Goal: Information Seeking & Learning: Find specific fact

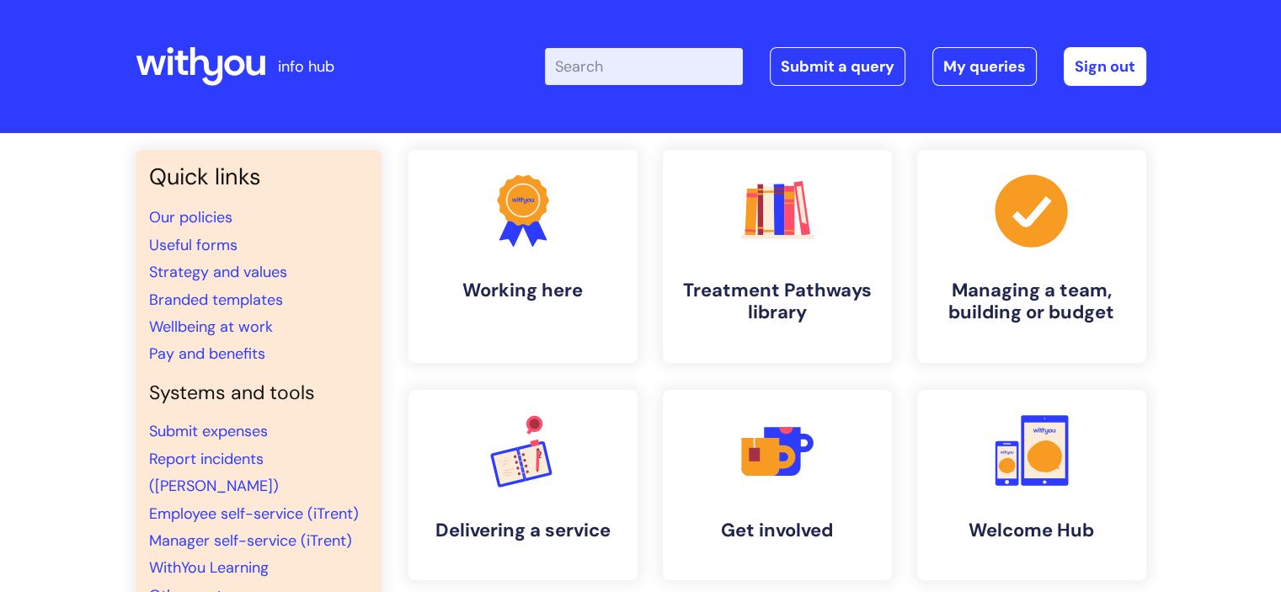
click at [608, 67] on input "Enter your search term here..." at bounding box center [644, 66] width 198 height 37
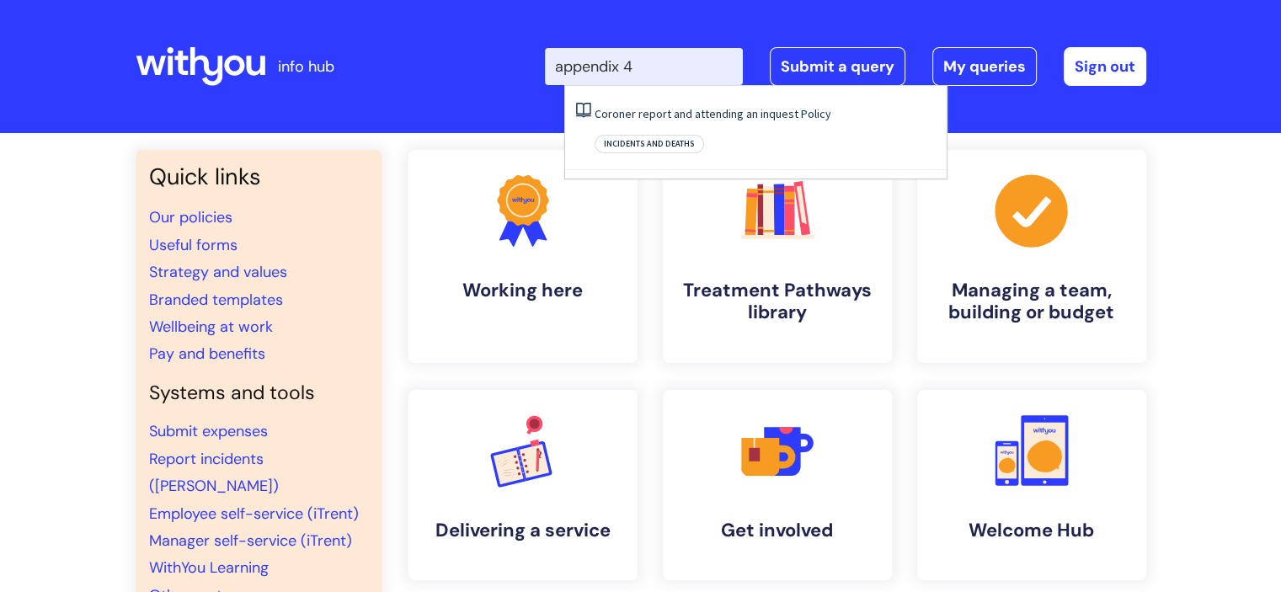
type input "appendix 4"
click button "Search" at bounding box center [0, 0] width 0 height 0
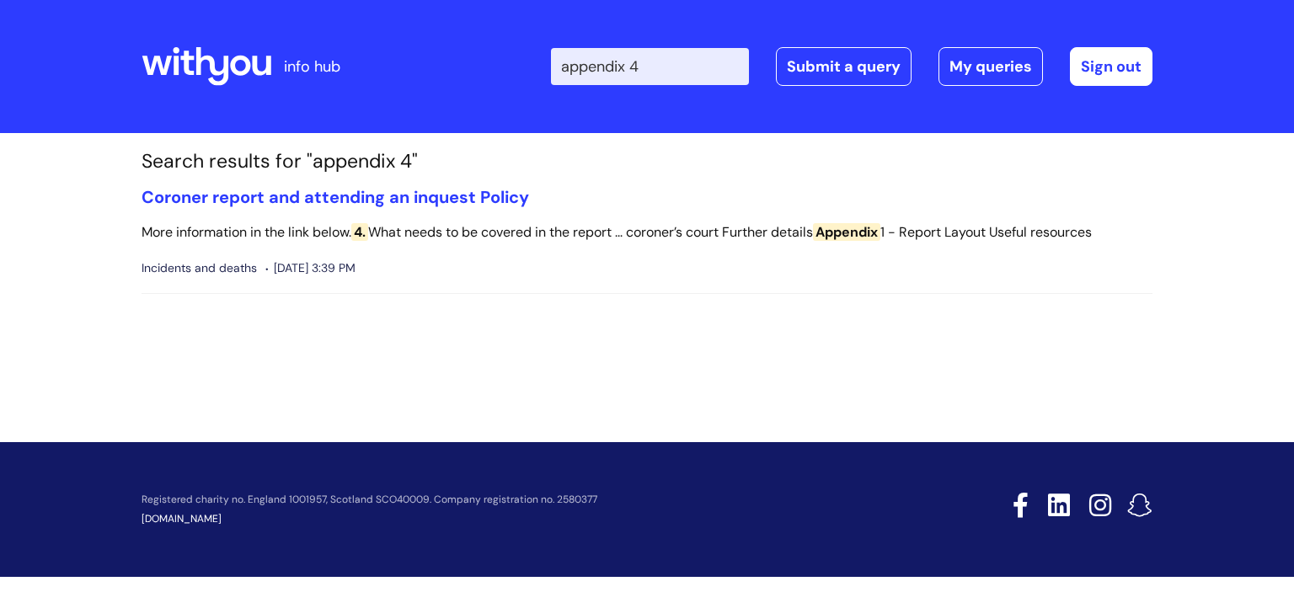
click at [664, 63] on input "appendix 4" at bounding box center [650, 66] width 198 height 37
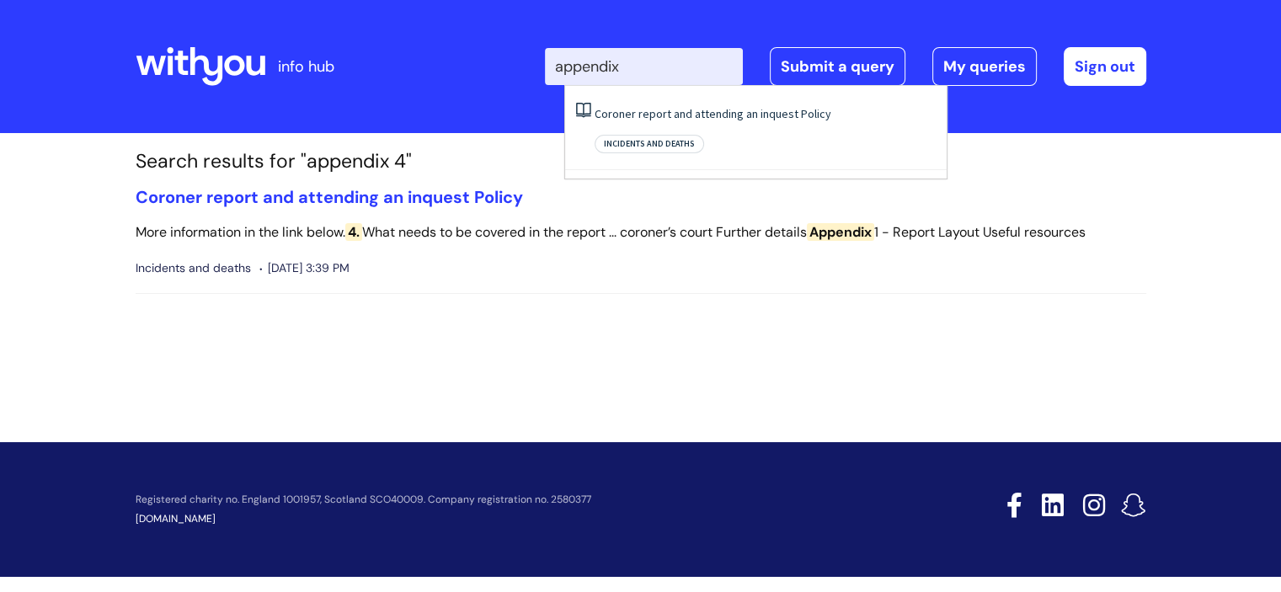
type input "appendix"
click button "Search" at bounding box center [0, 0] width 0 height 0
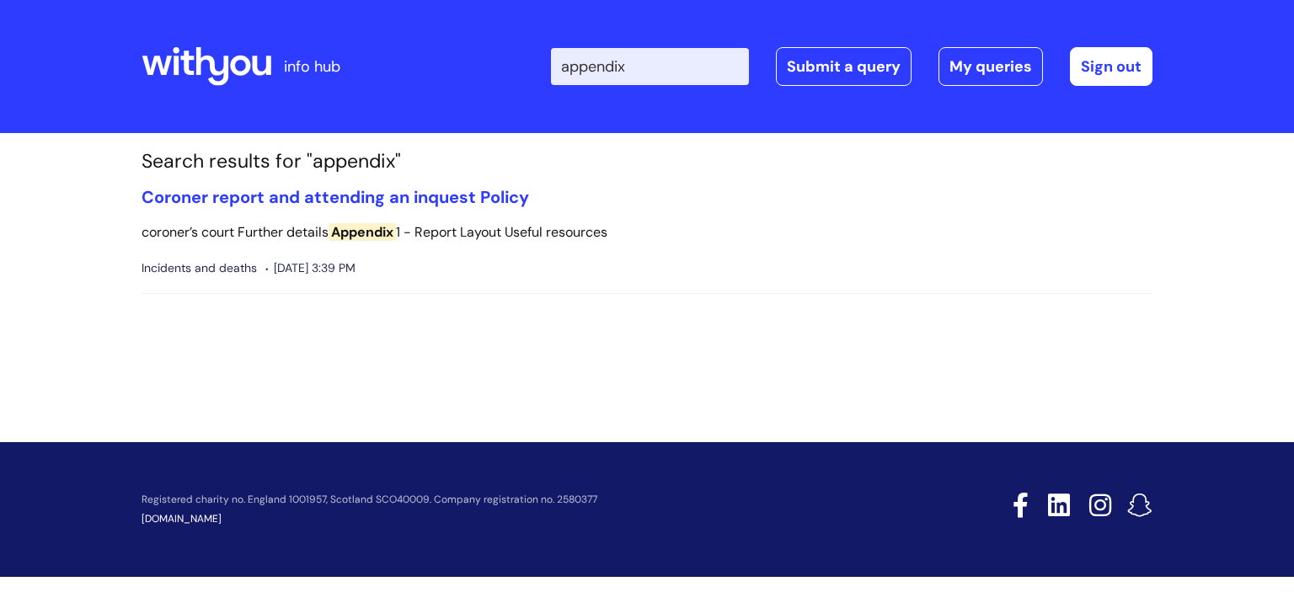
click at [218, 56] on icon at bounding box center [207, 66] width 130 height 40
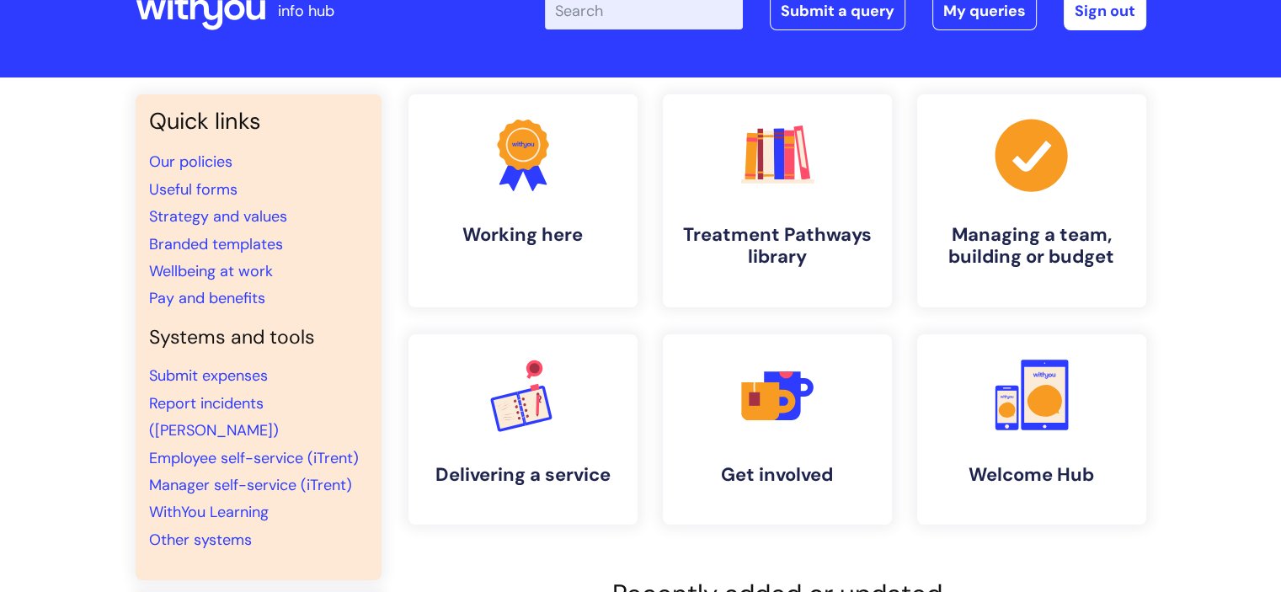
scroll to position [84, 0]
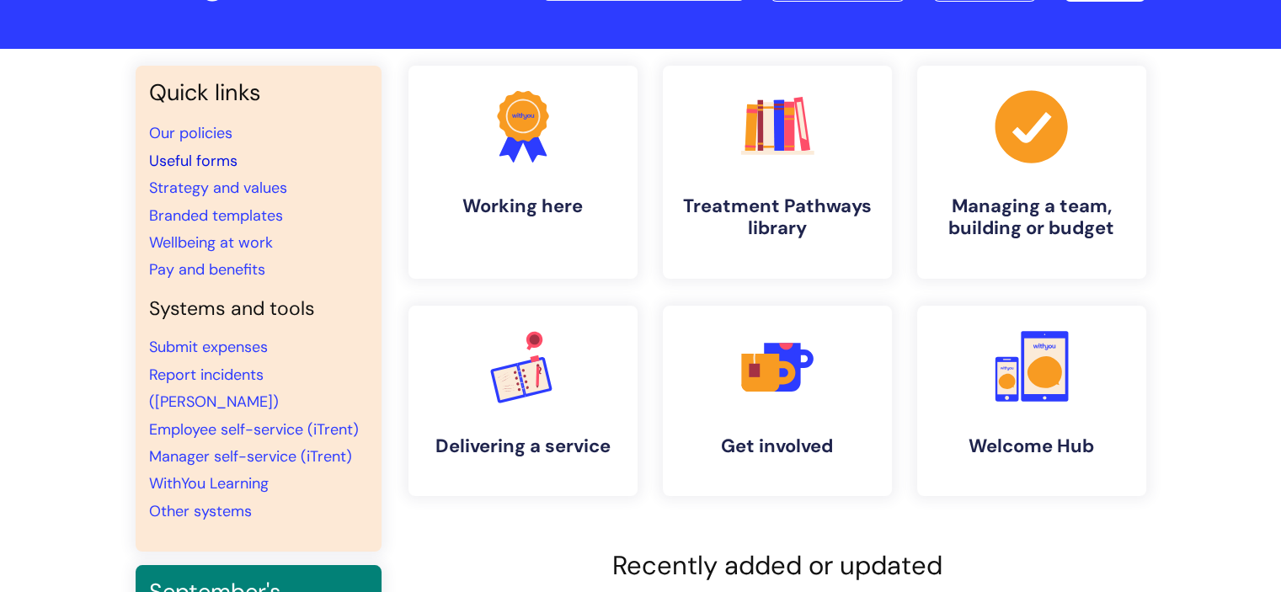
click at [208, 159] on link "Useful forms" at bounding box center [193, 161] width 88 height 20
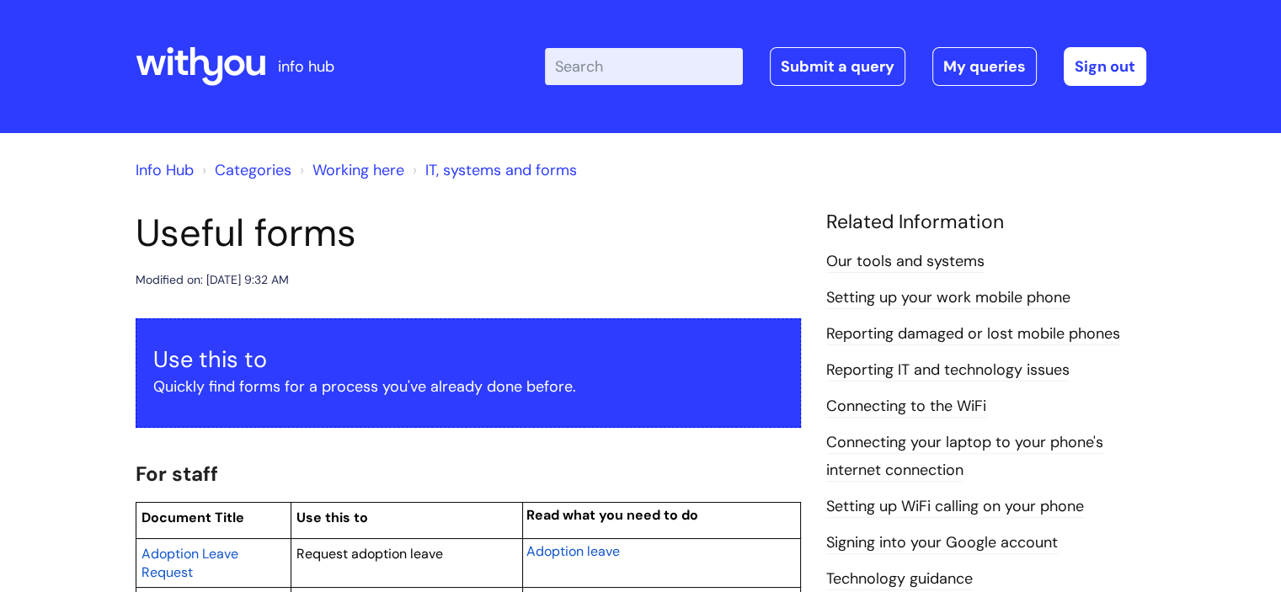
click at [273, 171] on link "Categories" at bounding box center [253, 170] width 77 height 20
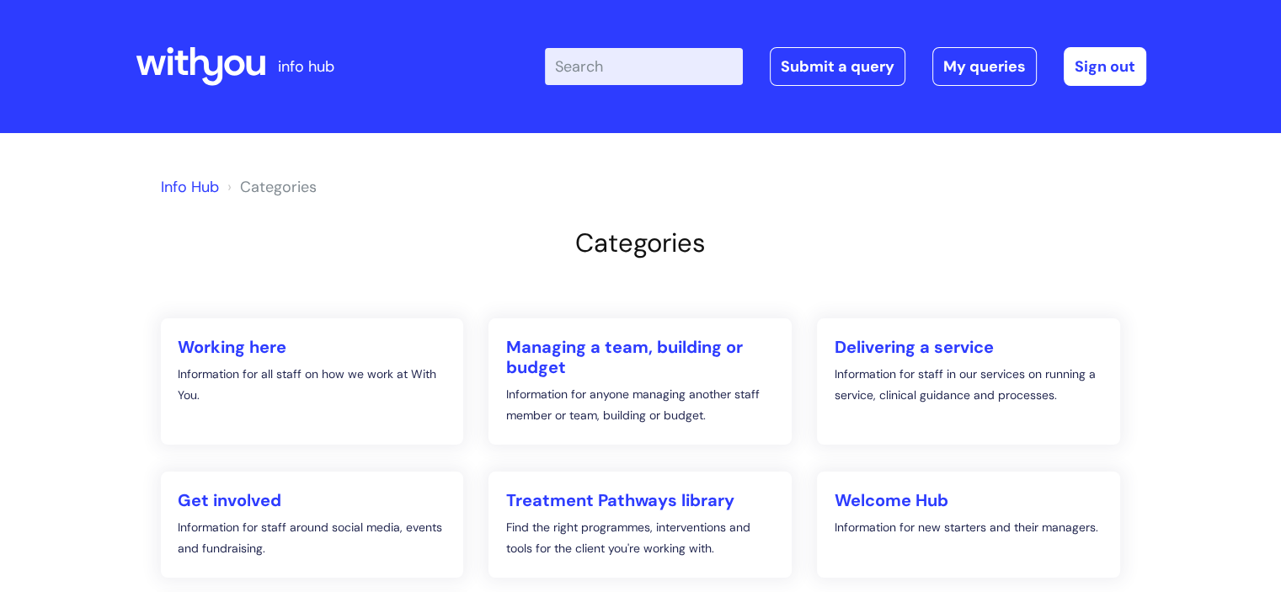
click at [193, 189] on link "Info Hub" at bounding box center [190, 187] width 58 height 20
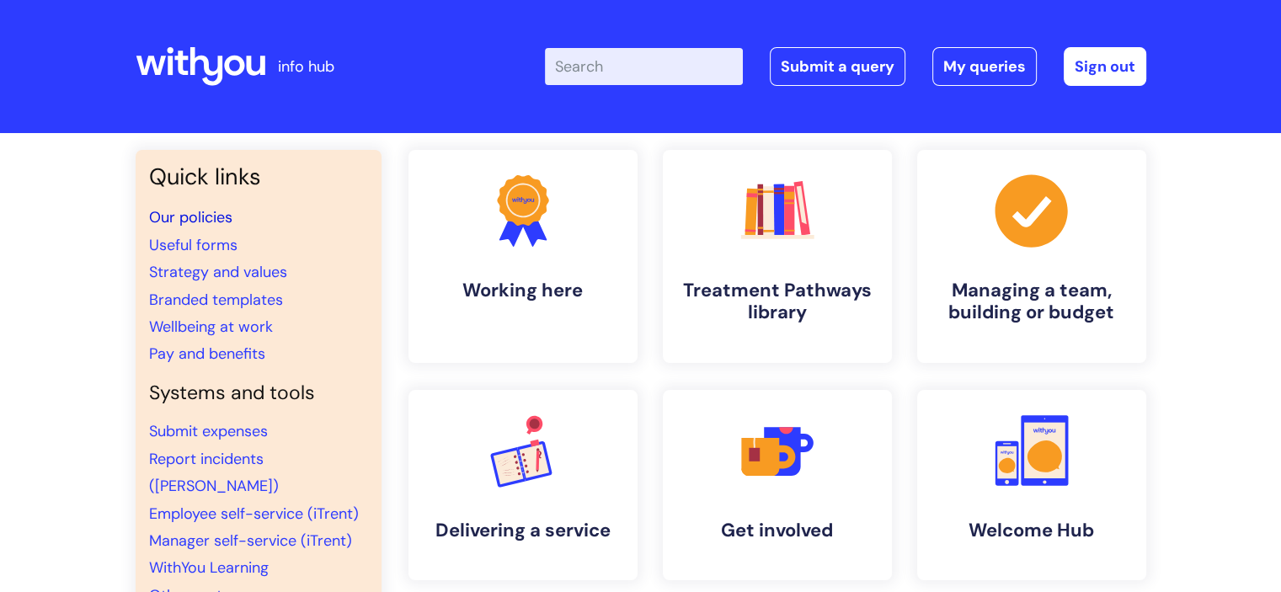
click at [209, 217] on link "Our policies" at bounding box center [190, 217] width 83 height 20
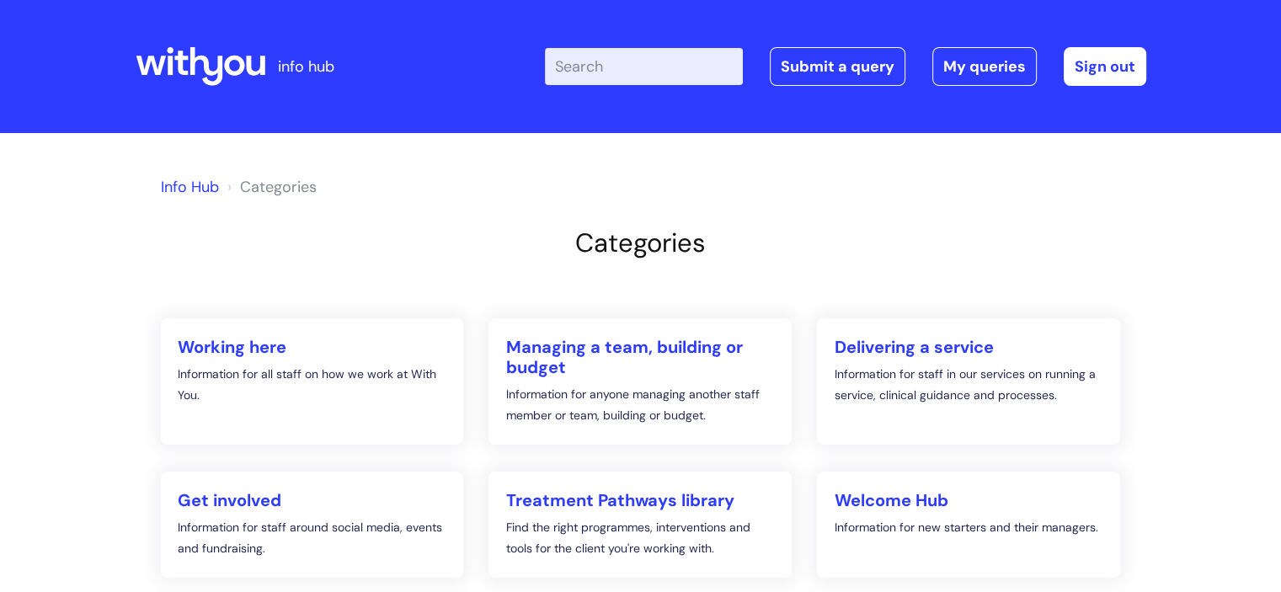
click at [596, 70] on input "Enter your search term here..." at bounding box center [644, 66] width 198 height 37
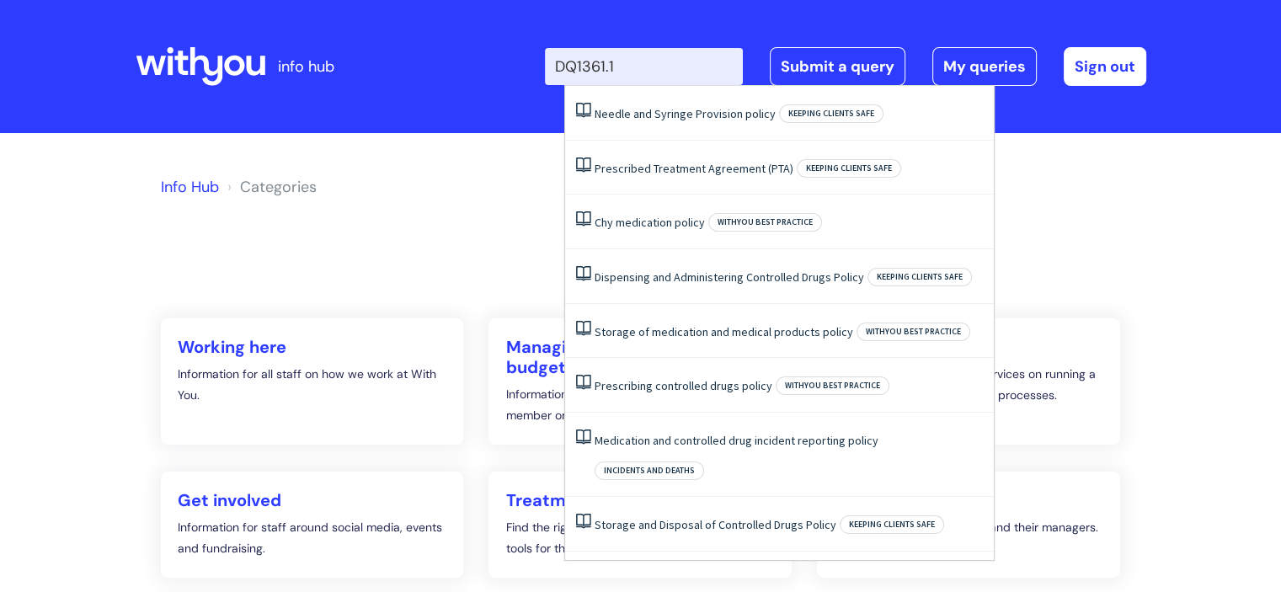
type input "DQ1361.1"
click button "Search" at bounding box center [0, 0] width 0 height 0
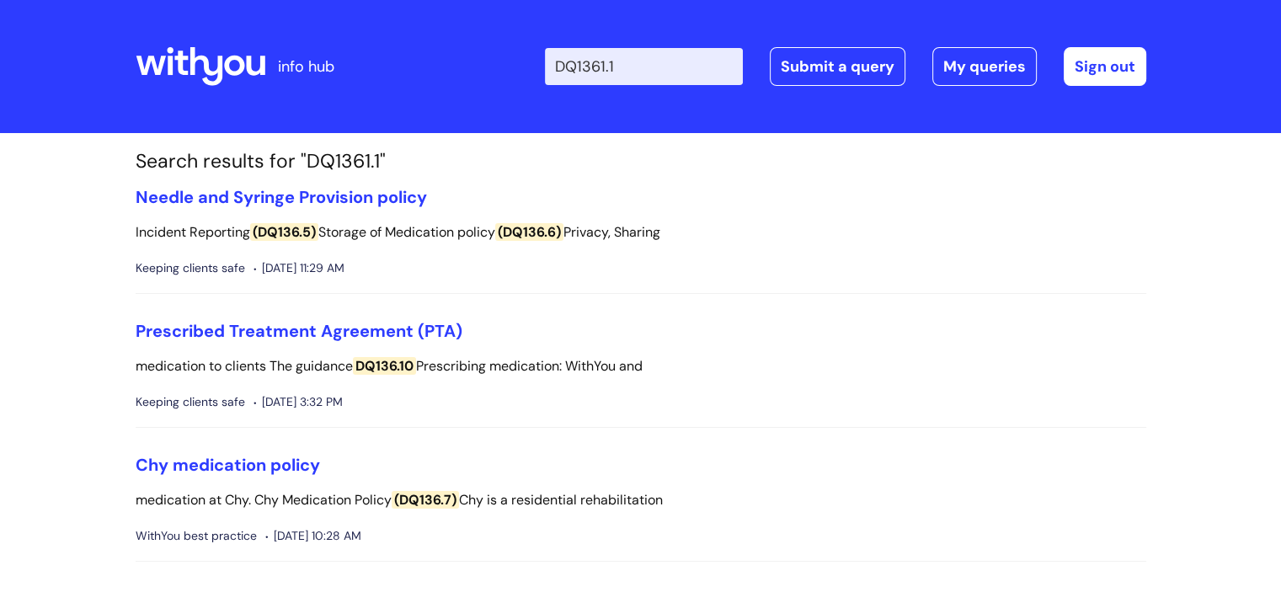
click at [639, 63] on input "DQ1361.1" at bounding box center [644, 66] width 198 height 37
type input "DQ1361"
click button "Search" at bounding box center [0, 0] width 0 height 0
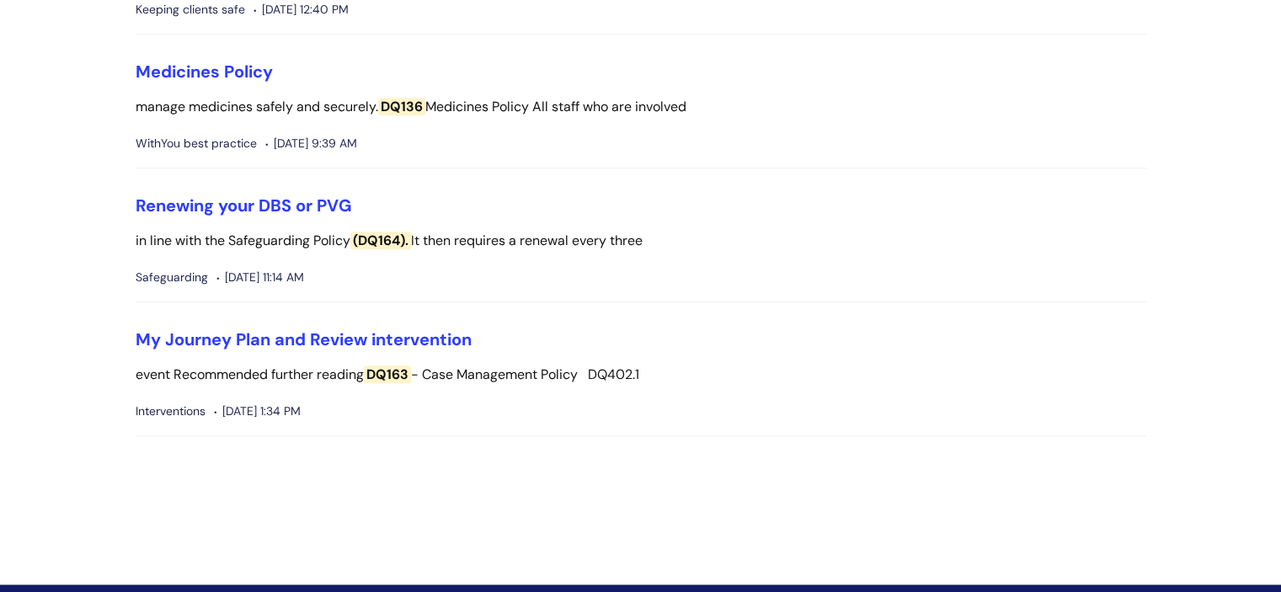
scroll to position [1095, 0]
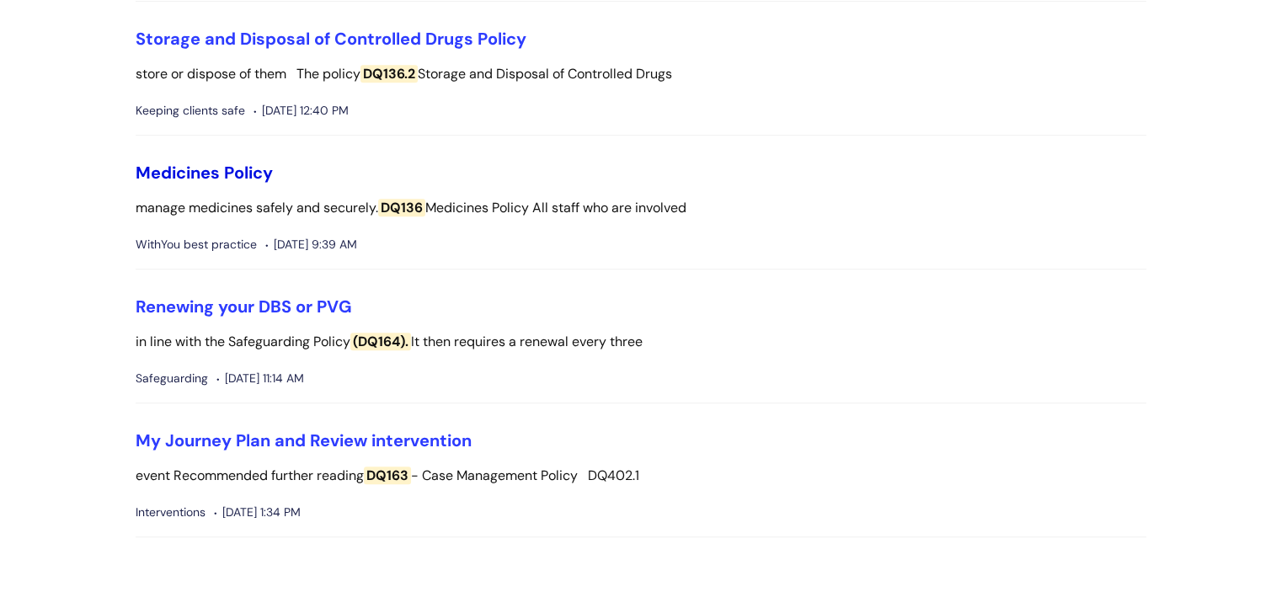
click at [213, 162] on link "Medicines Policy" at bounding box center [204, 173] width 137 height 22
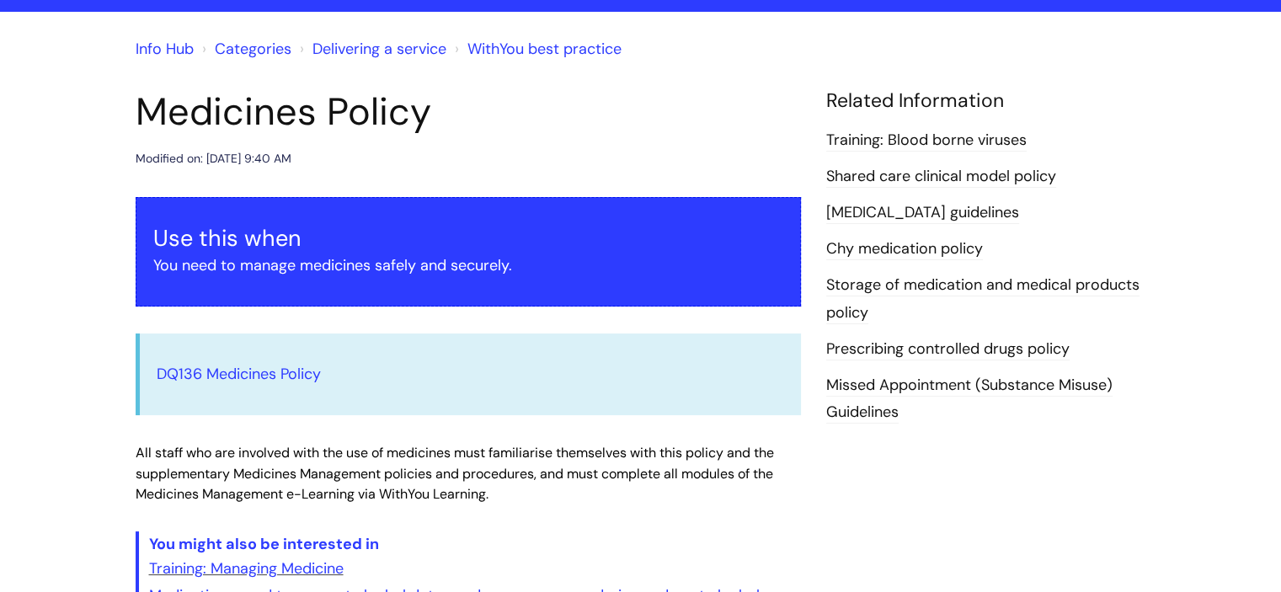
scroll to position [84, 0]
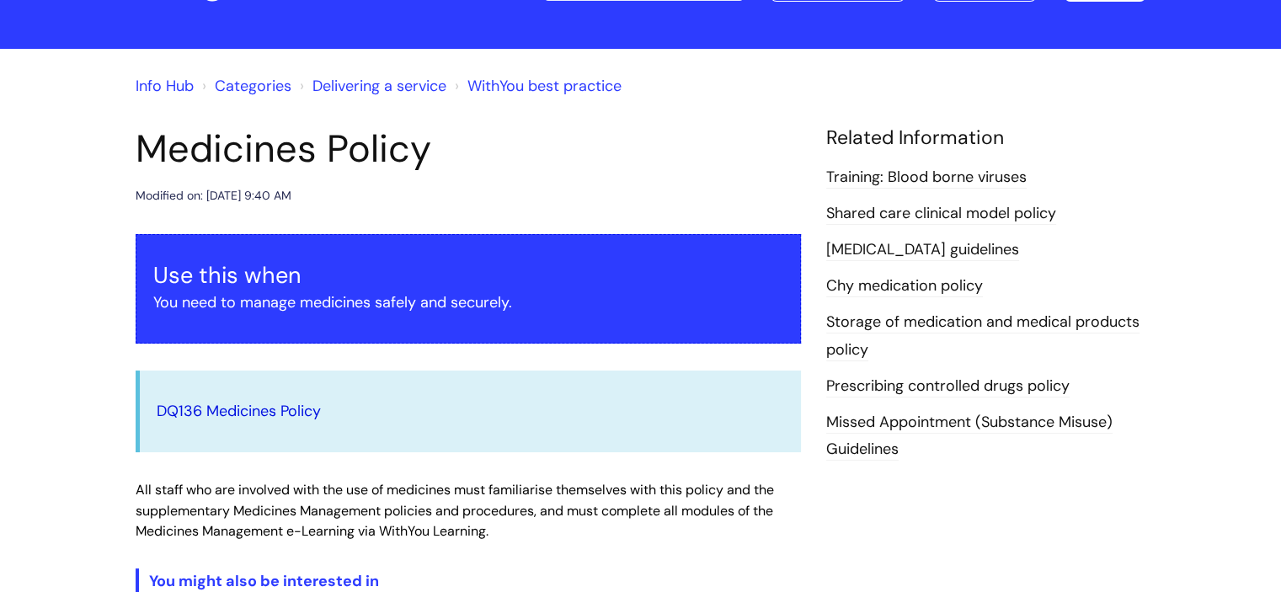
click at [291, 410] on link "DQ136 Medicines Policy" at bounding box center [239, 411] width 164 height 20
